Goal: Book appointment/travel/reservation

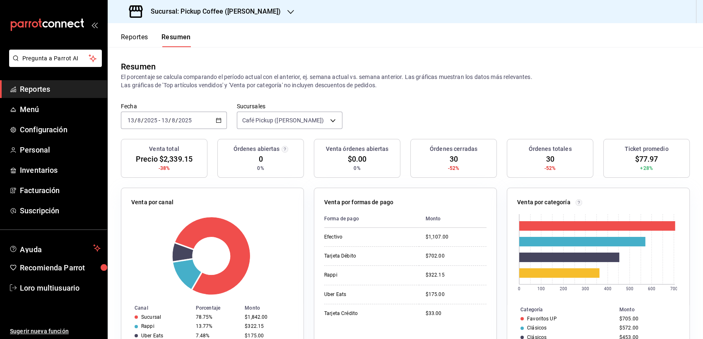
click at [165, 123] on input "13" at bounding box center [164, 120] width 7 height 7
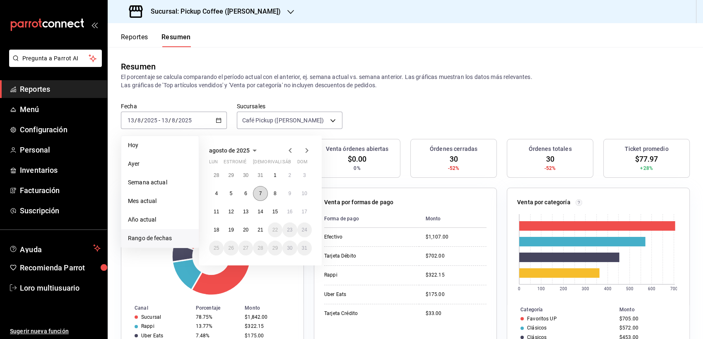
click at [260, 197] on button "7" at bounding box center [260, 193] width 14 height 15
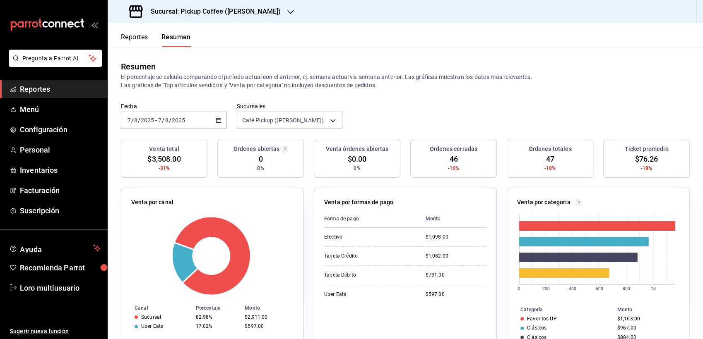
click at [187, 126] on div "[DATE] [DATE] - [DATE] [DATE]" at bounding box center [174, 120] width 106 height 17
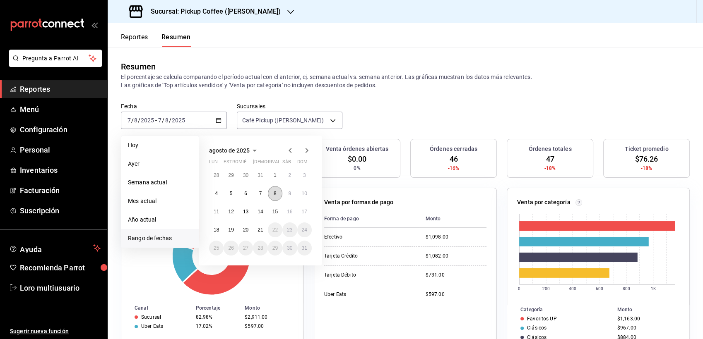
click at [274, 187] on button "8" at bounding box center [275, 193] width 14 height 15
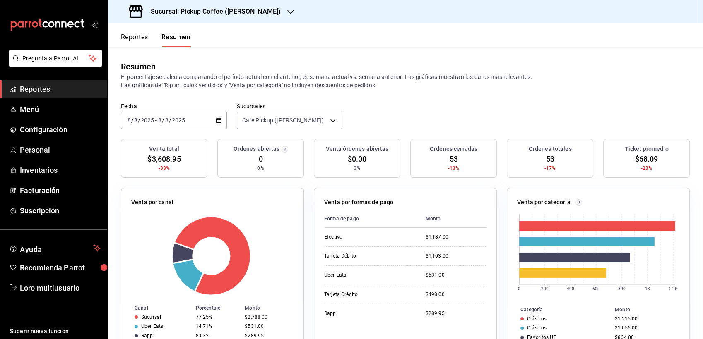
click at [187, 126] on div "[DATE] [DATE] - [DATE] [DATE]" at bounding box center [174, 120] width 106 height 17
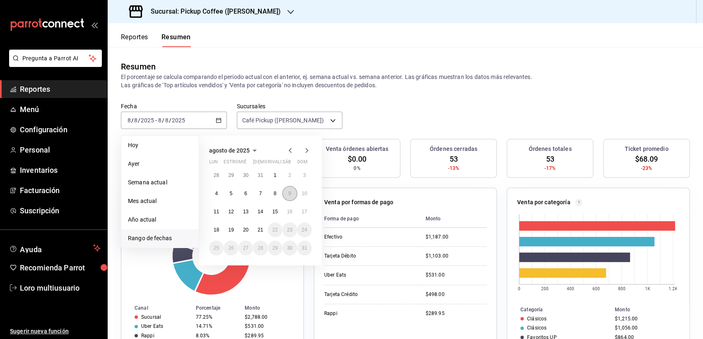
click at [290, 192] on abbr "9" at bounding box center [289, 194] width 3 height 6
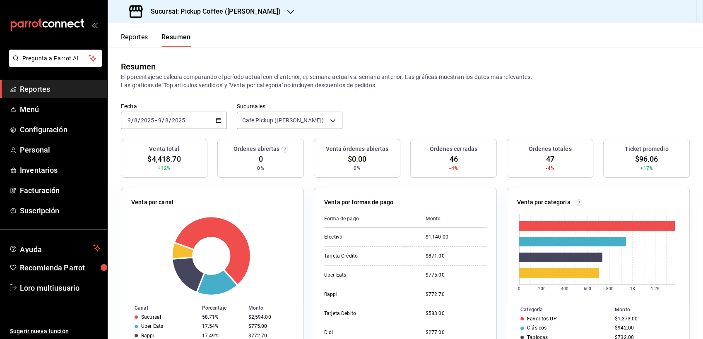
click at [174, 118] on input "2025" at bounding box center [178, 120] width 14 height 7
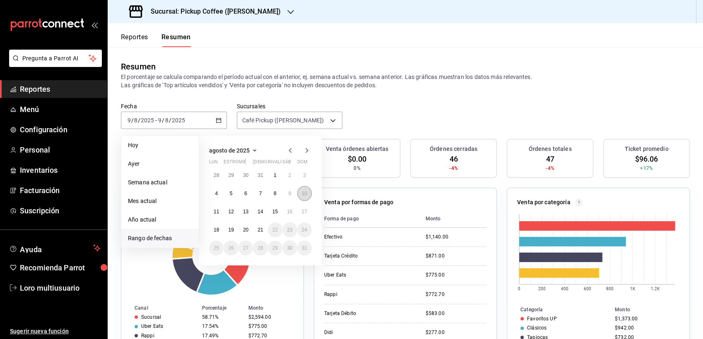
click at [302, 192] on abbr "10" at bounding box center [304, 194] width 5 height 6
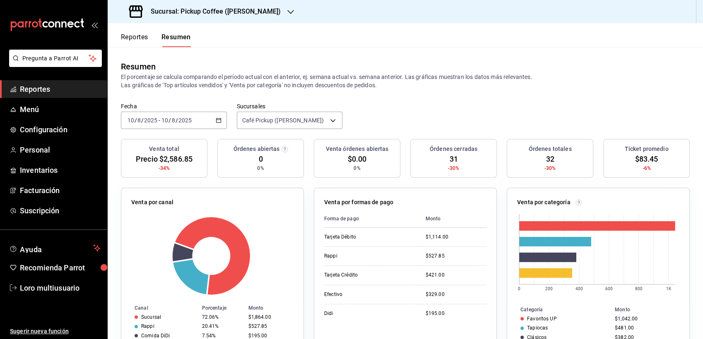
click at [155, 120] on input "2025" at bounding box center [151, 120] width 14 height 7
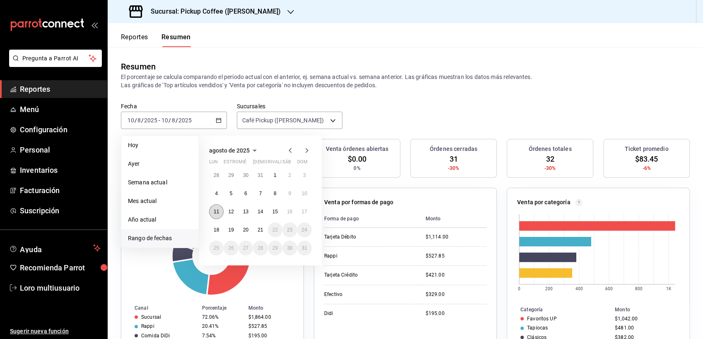
click at [216, 205] on button "11" at bounding box center [216, 211] width 14 height 15
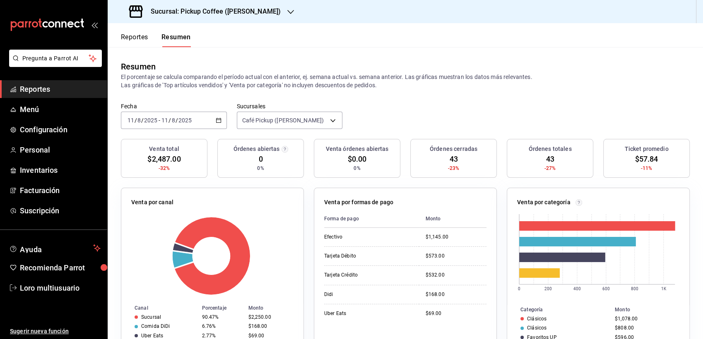
click at [167, 114] on div "[DATE] [DATE] - [DATE] [DATE]" at bounding box center [174, 120] width 106 height 17
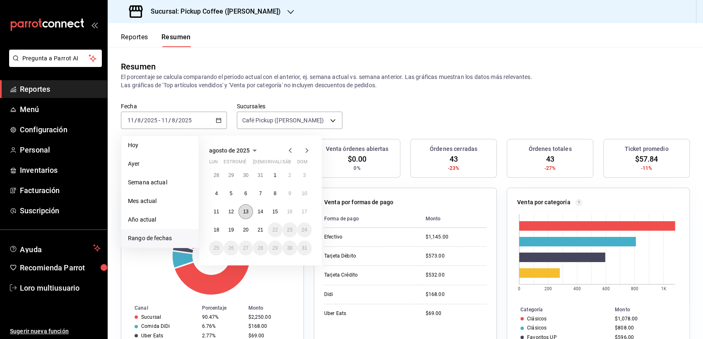
click at [244, 207] on button "13" at bounding box center [245, 211] width 14 height 15
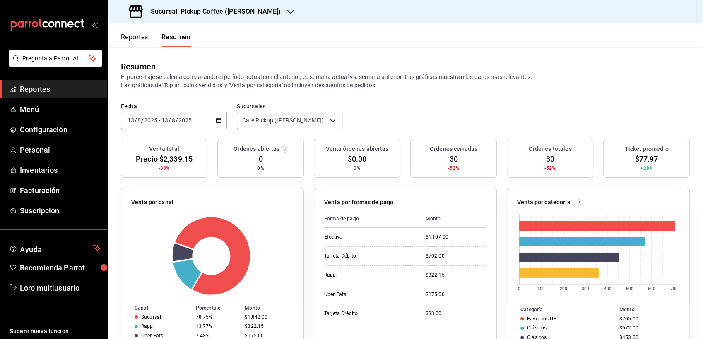
click at [166, 120] on input "13" at bounding box center [164, 120] width 7 height 7
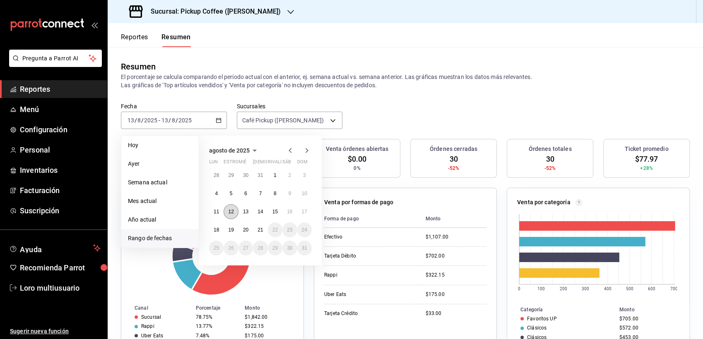
click at [235, 209] on button "12" at bounding box center [230, 211] width 14 height 15
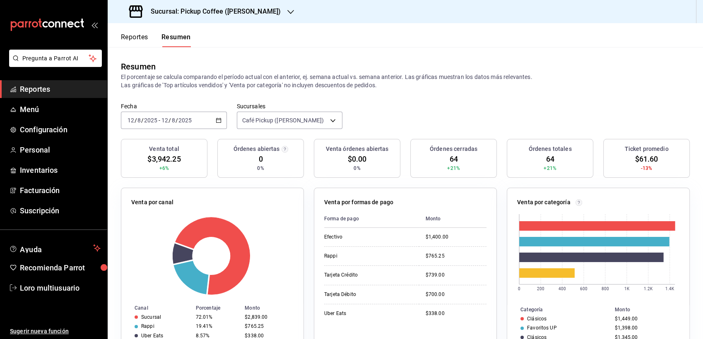
click at [194, 125] on div "[DATE] [DATE] - [DATE] [DATE]" at bounding box center [174, 120] width 106 height 17
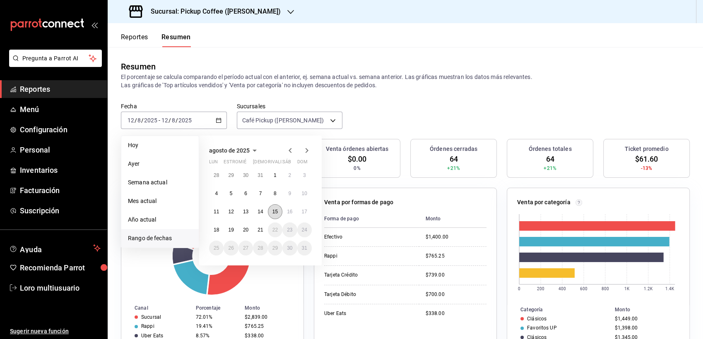
click at [278, 212] on button "15" at bounding box center [275, 211] width 14 height 15
